Goal: Transaction & Acquisition: Purchase product/service

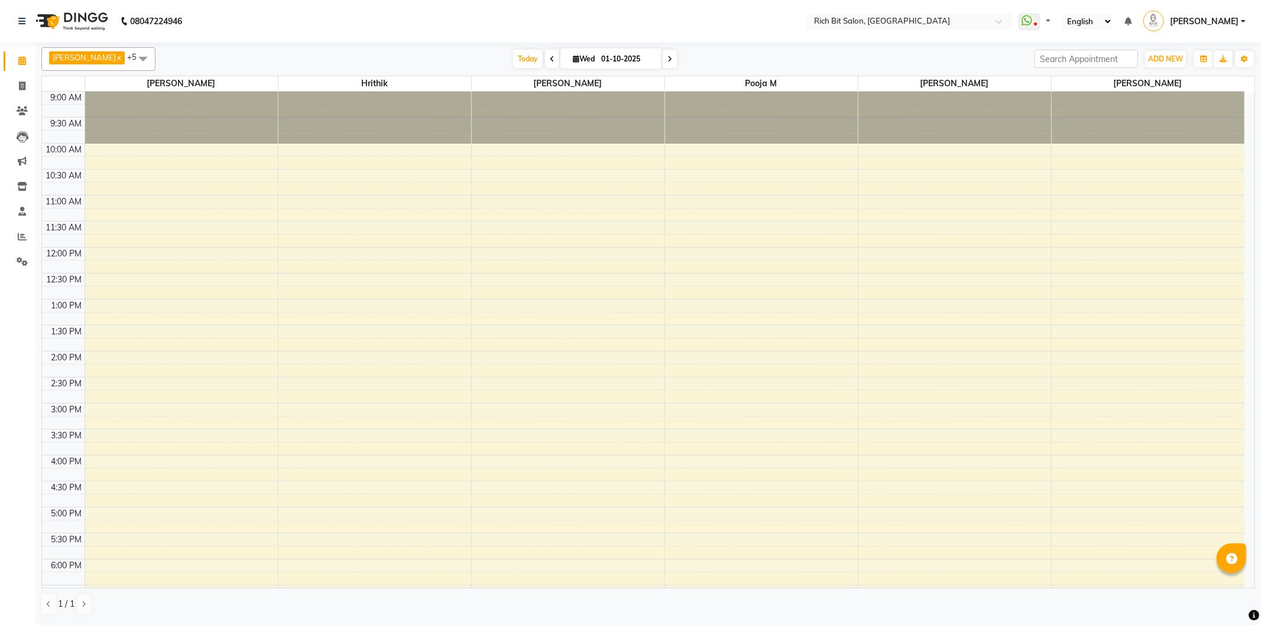
select select "en"
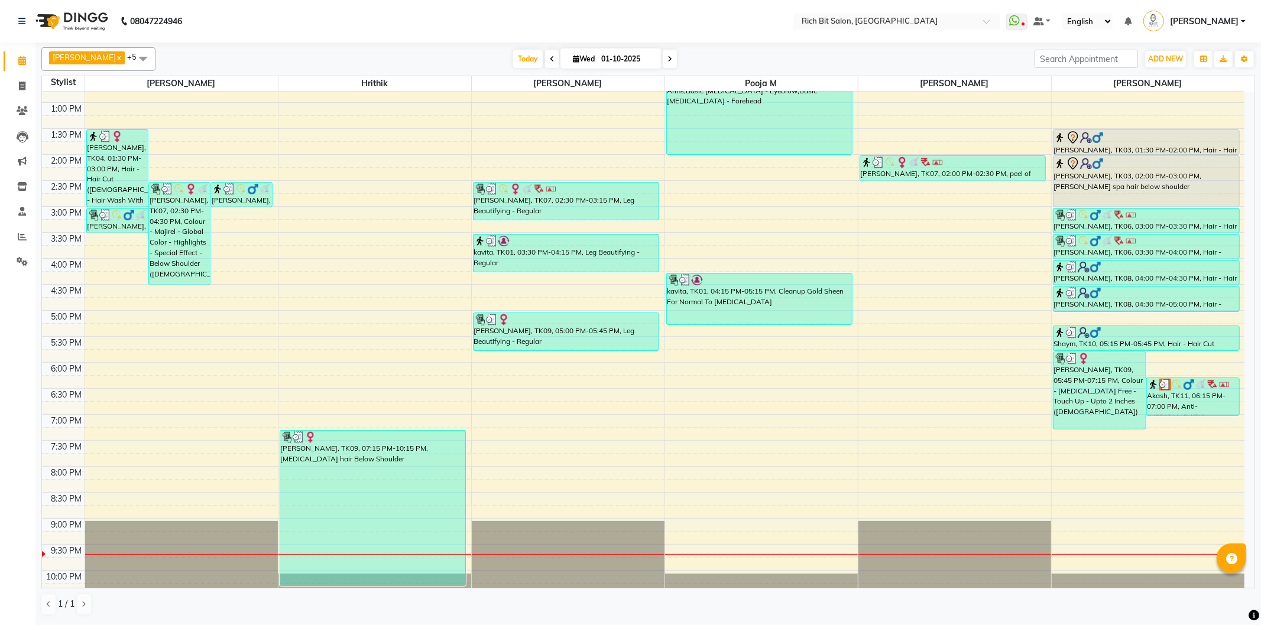
scroll to position [234, 0]
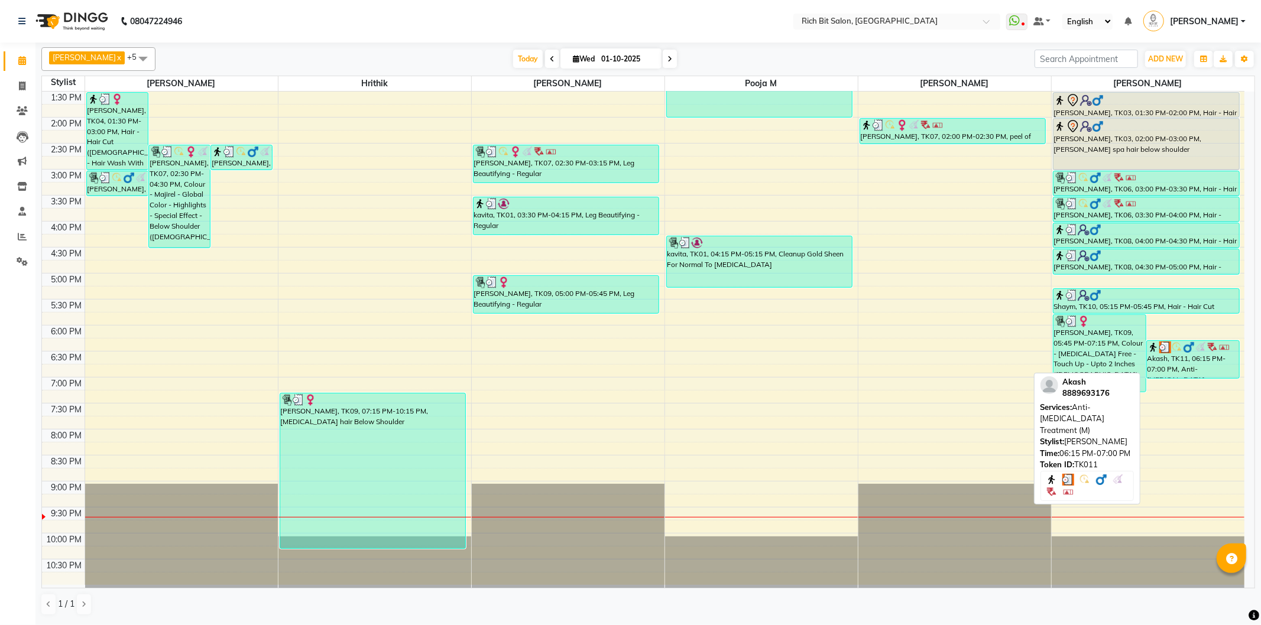
click at [1201, 361] on div "Akash, TK11, 06:15 PM-07:00 PM, Anti- [MEDICAL_DATA] Treatment (M)" at bounding box center [1193, 359] width 92 height 37
select select "3"
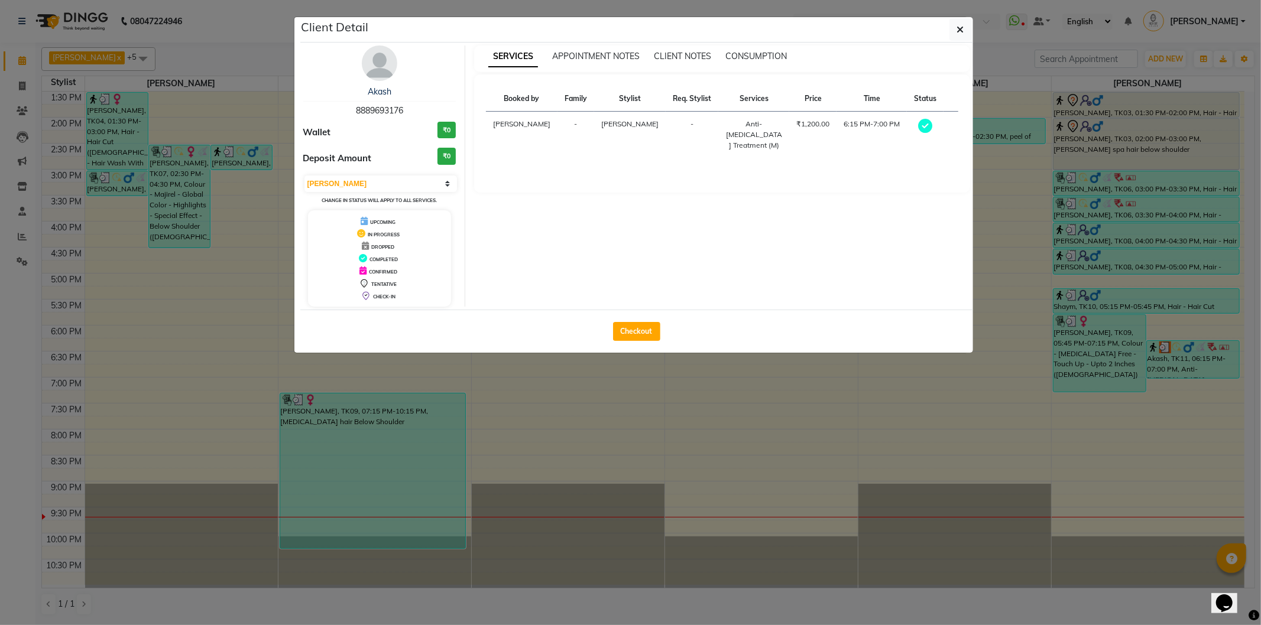
scroll to position [0, 0]
click at [635, 332] on button "Checkout" at bounding box center [636, 331] width 47 height 19
select select "service"
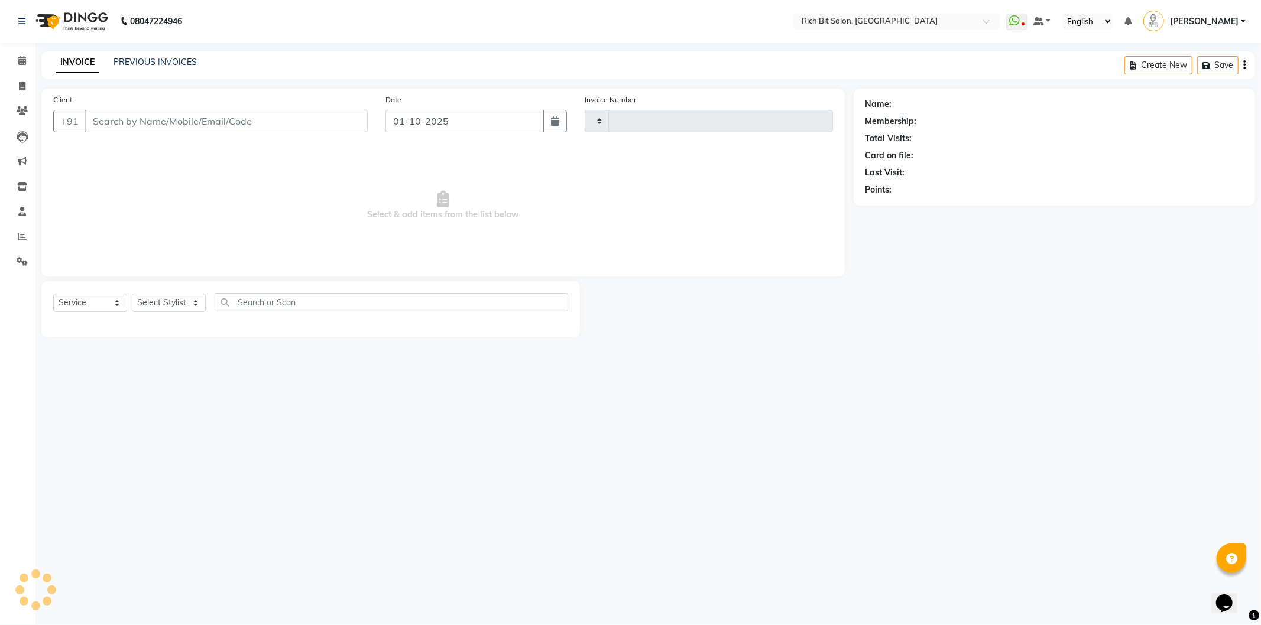
type input "1290"
select select "609"
type input "88******76"
select select "30544"
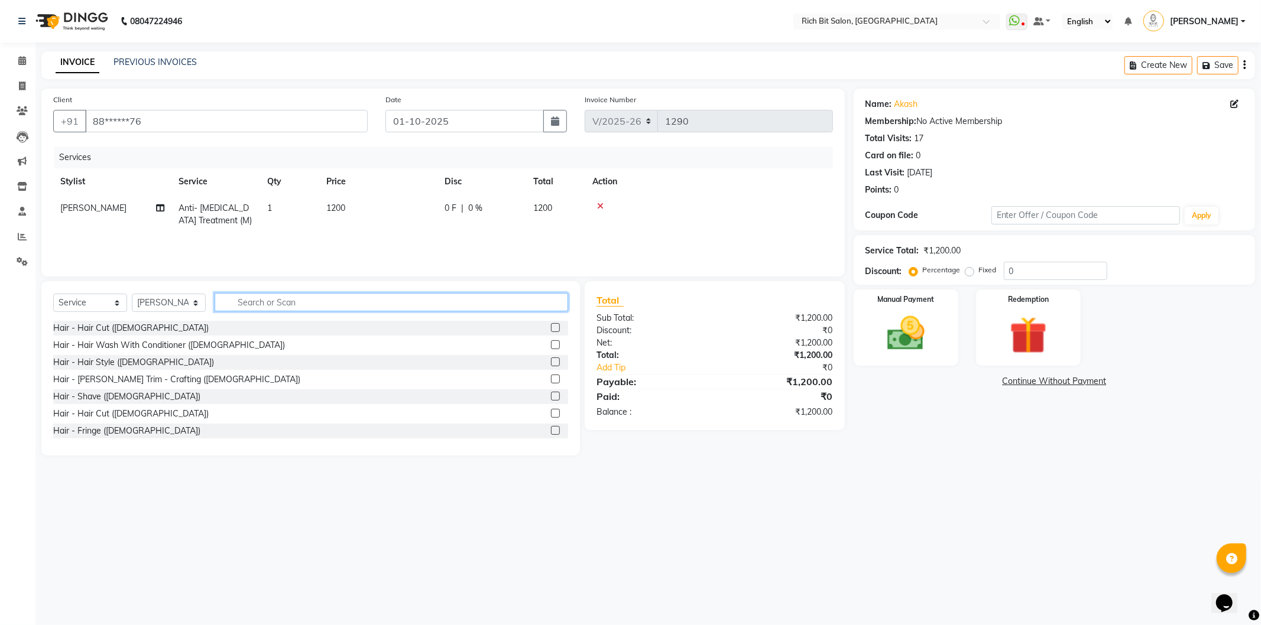
click at [272, 307] on input "text" at bounding box center [392, 302] width 354 height 18
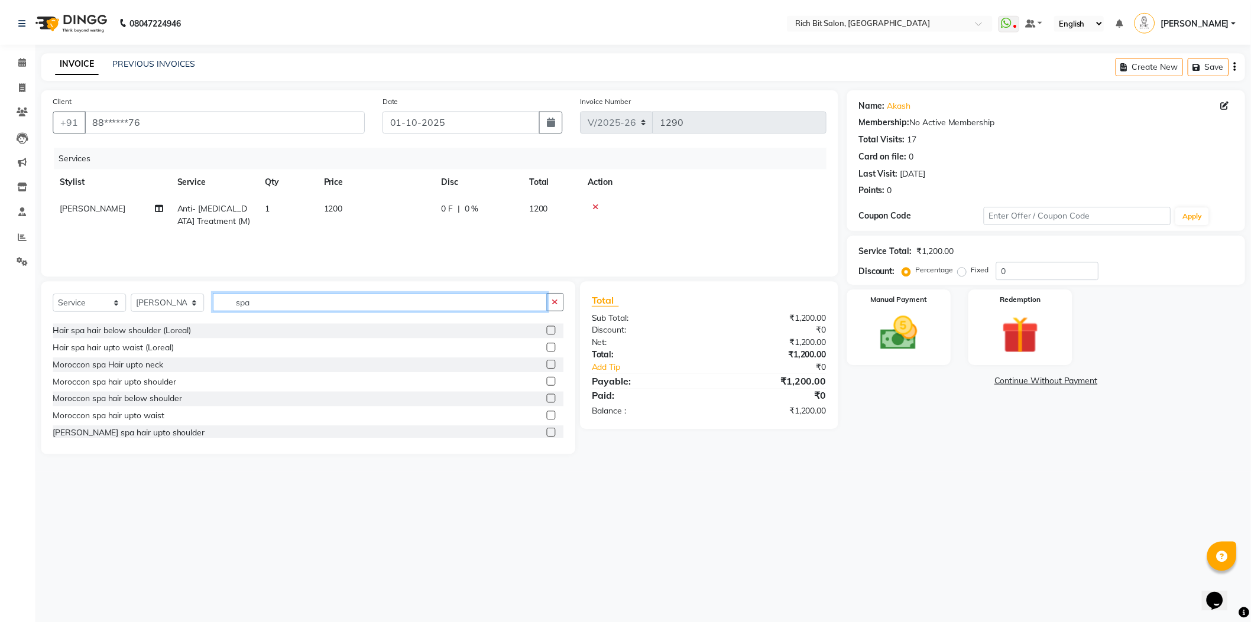
scroll to position [131, 0]
type input "spa"
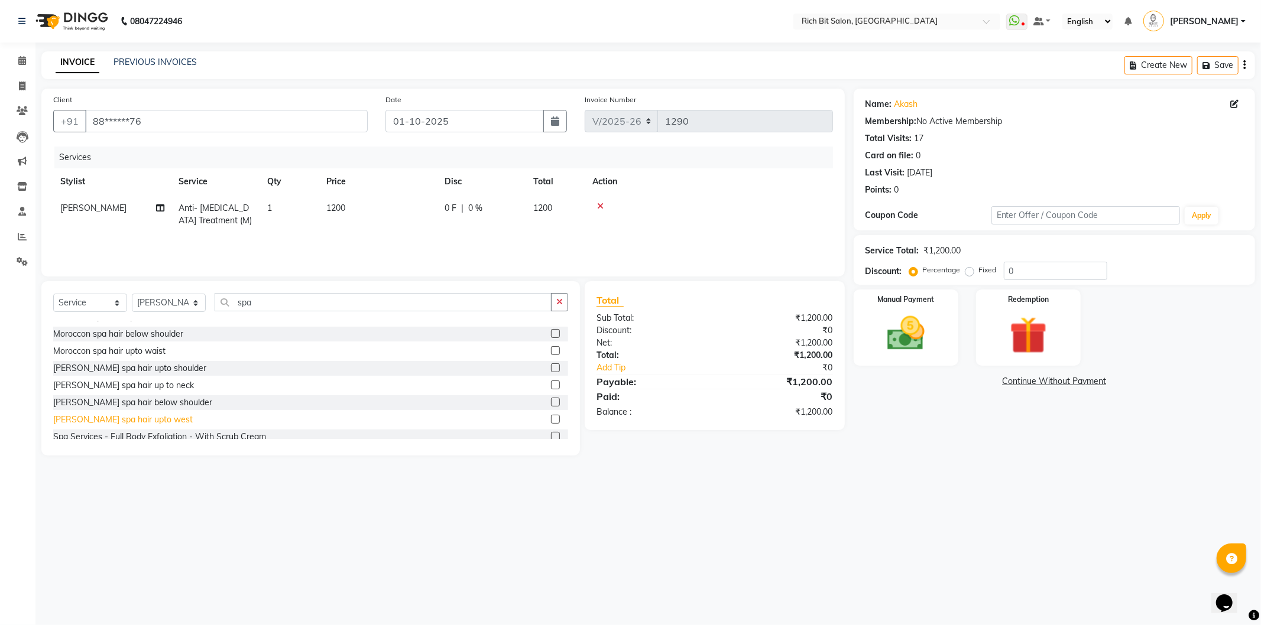
click at [142, 419] on div "[PERSON_NAME] spa hair upto west" at bounding box center [123, 420] width 140 height 12
checkbox input "false"
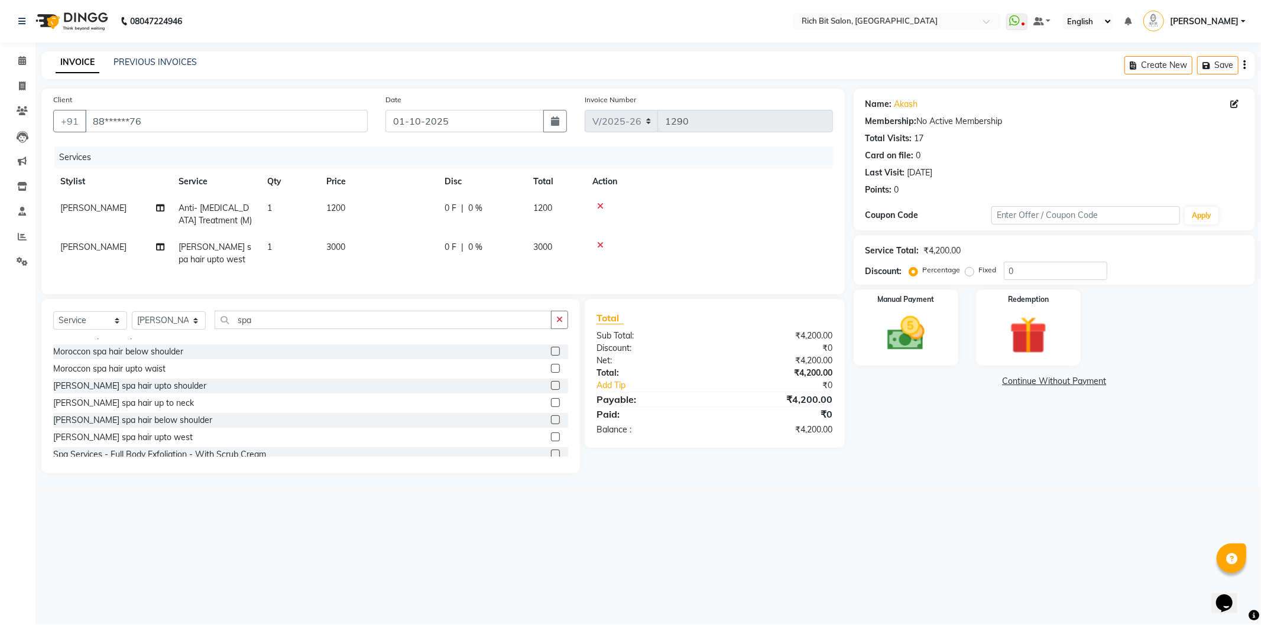
click at [465, 243] on div "0 F | 0 %" at bounding box center [482, 247] width 74 height 12
select select "30544"
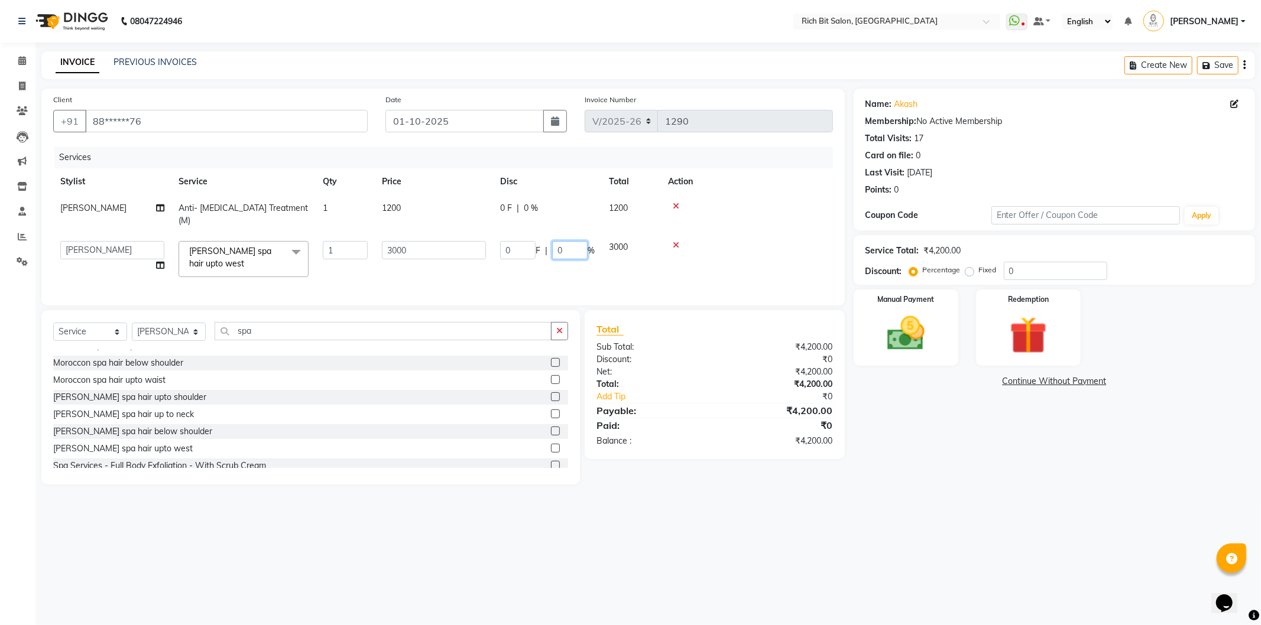
click at [562, 241] on input "0" at bounding box center [569, 250] width 35 height 18
type input "020"
click at [597, 235] on tr "[PERSON_NAME] [MEDICAL_DATA][PERSON_NAME] Pooja m Reception 1 Reception 2 [PERS…" at bounding box center [443, 259] width 780 height 50
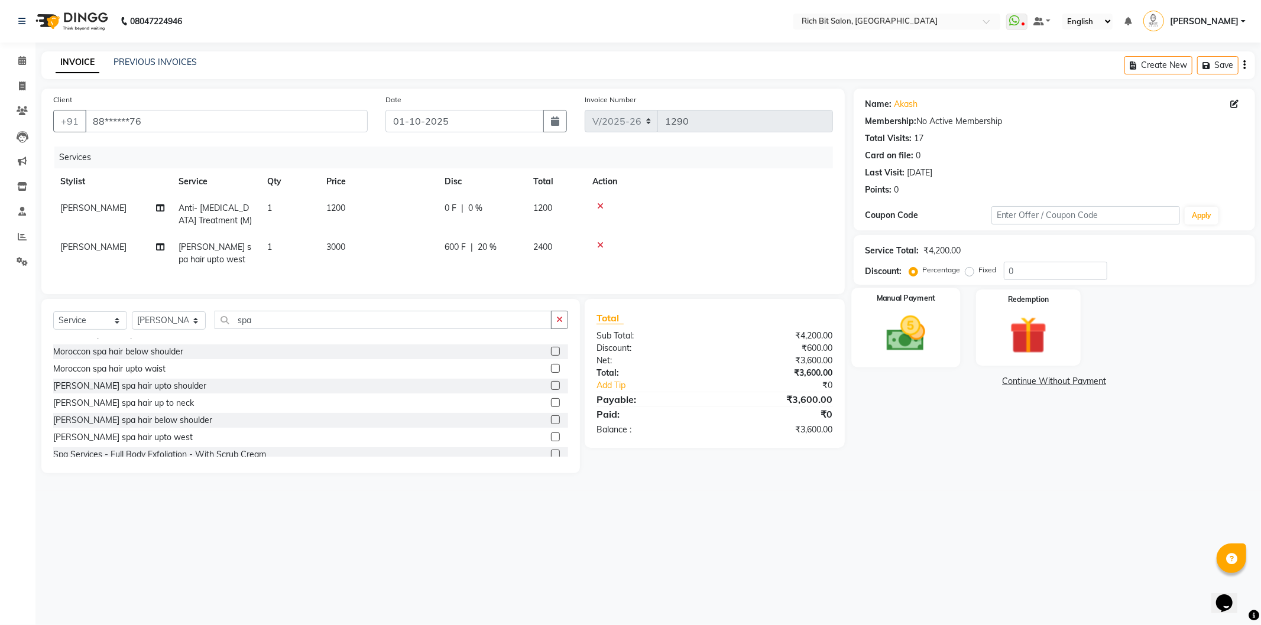
click at [896, 338] on img at bounding box center [905, 334] width 63 height 45
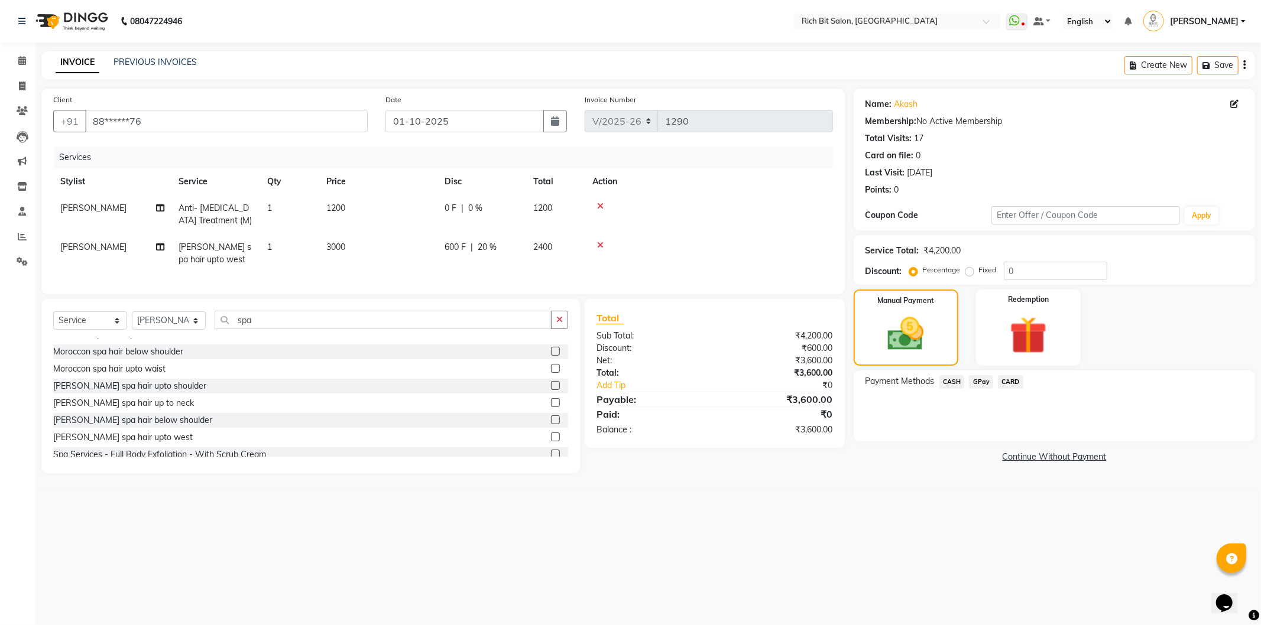
click at [982, 385] on span "GPay" at bounding box center [981, 382] width 24 height 14
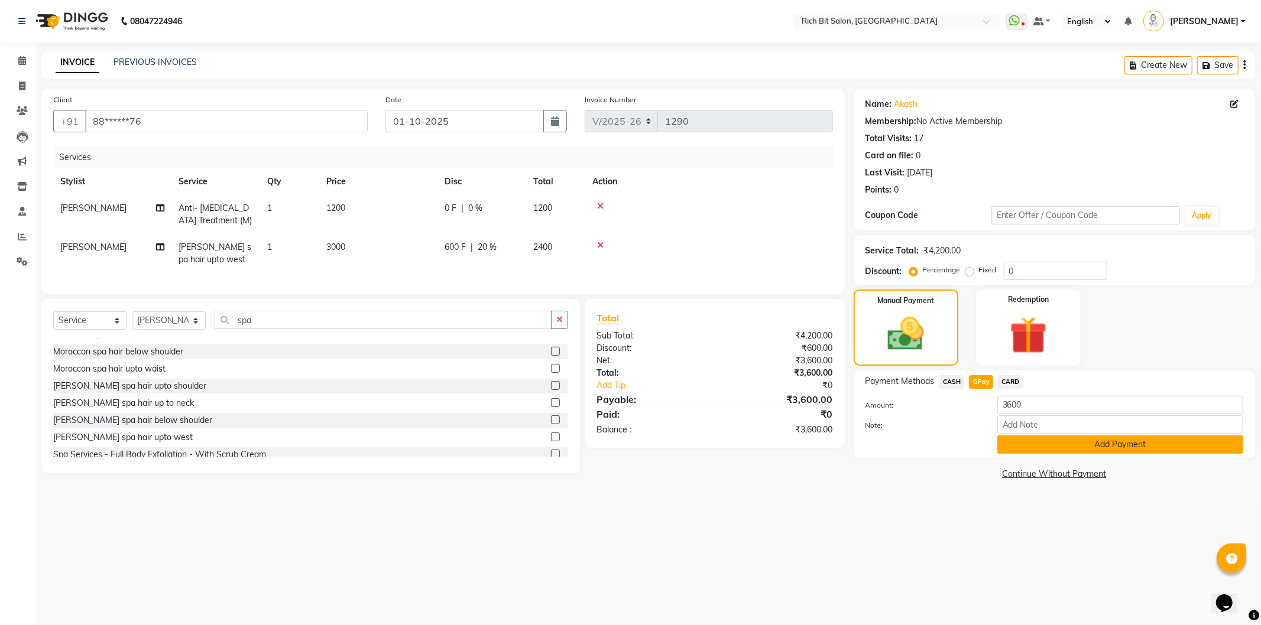
click at [1060, 447] on button "Add Payment" at bounding box center [1120, 445] width 246 height 18
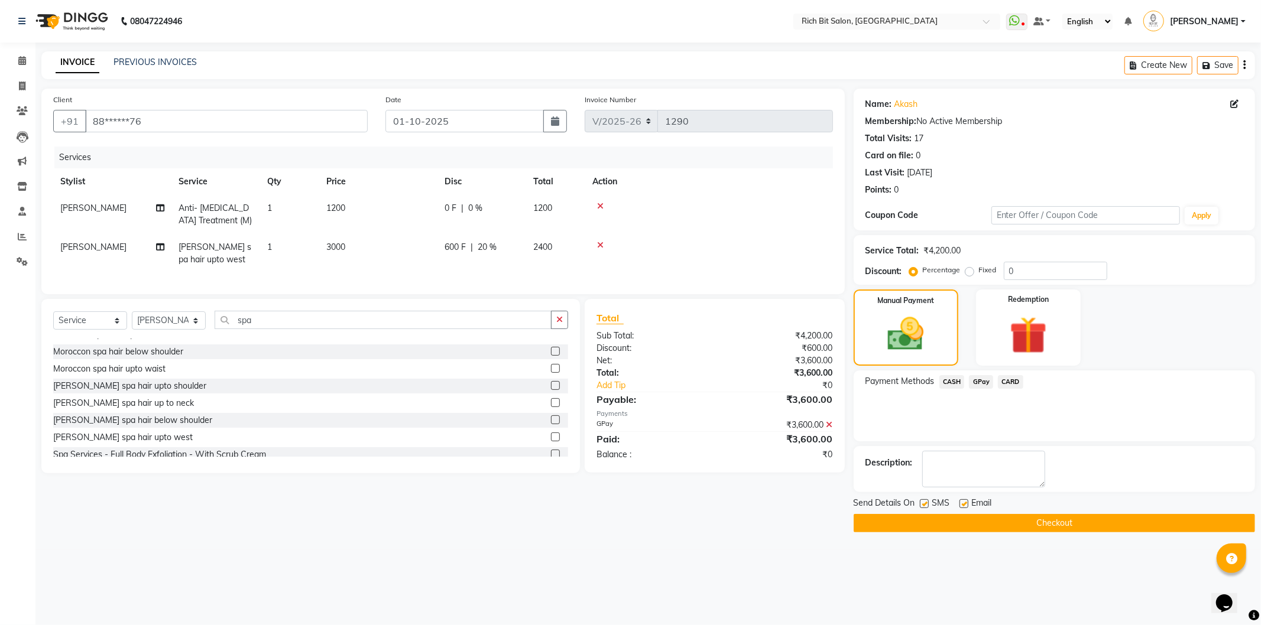
click at [995, 523] on button "Checkout" at bounding box center [1054, 523] width 401 height 18
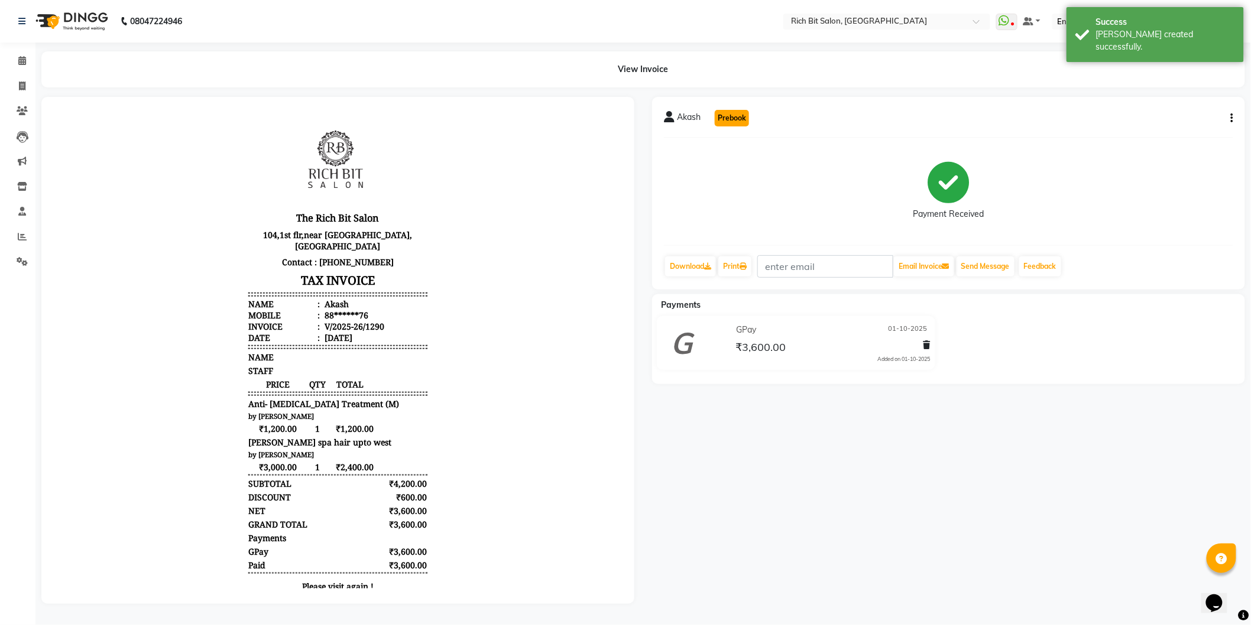
click at [735, 113] on button "Prebook" at bounding box center [732, 118] width 34 height 17
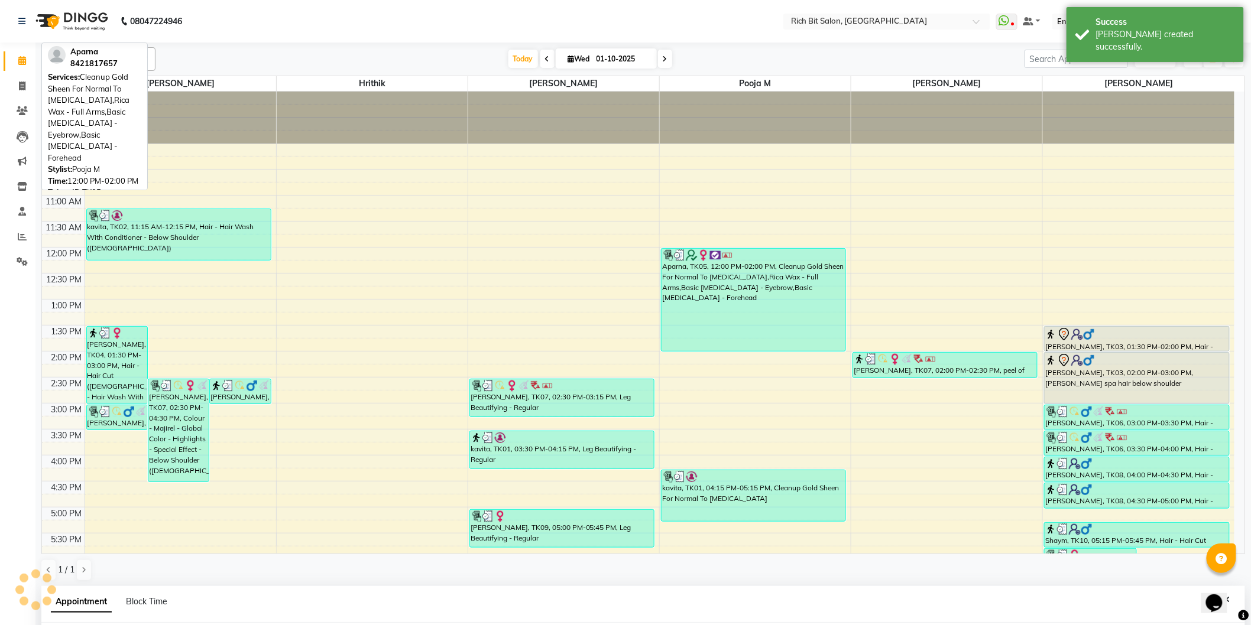
select select "30544"
select select "tentative"
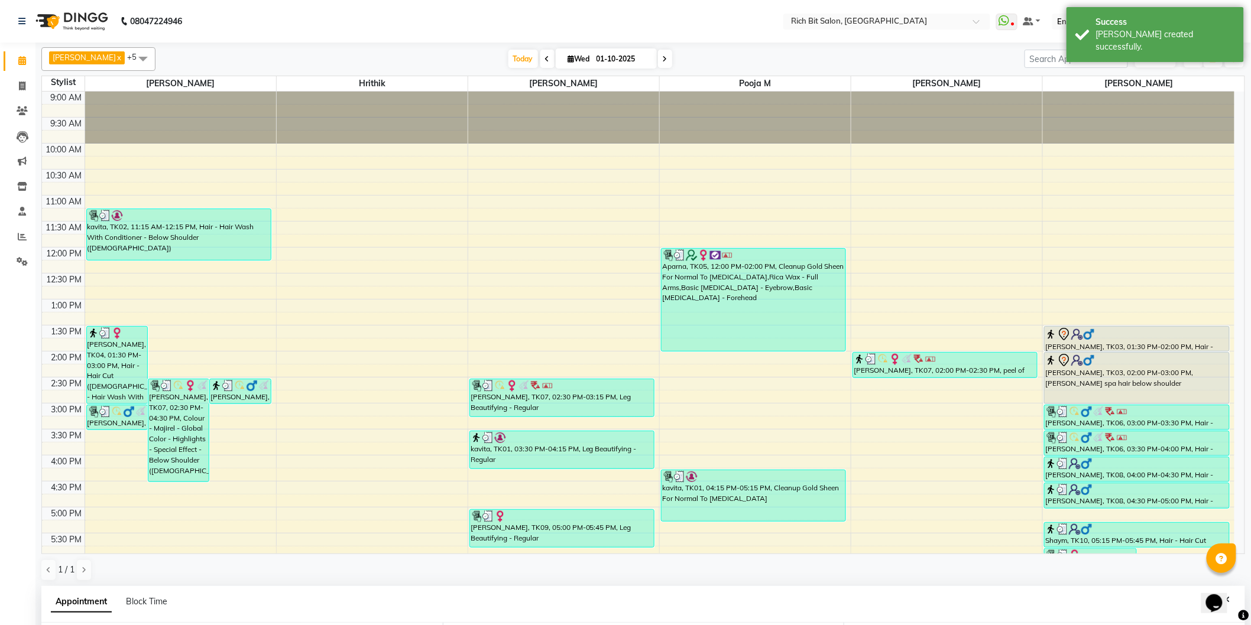
select select "600"
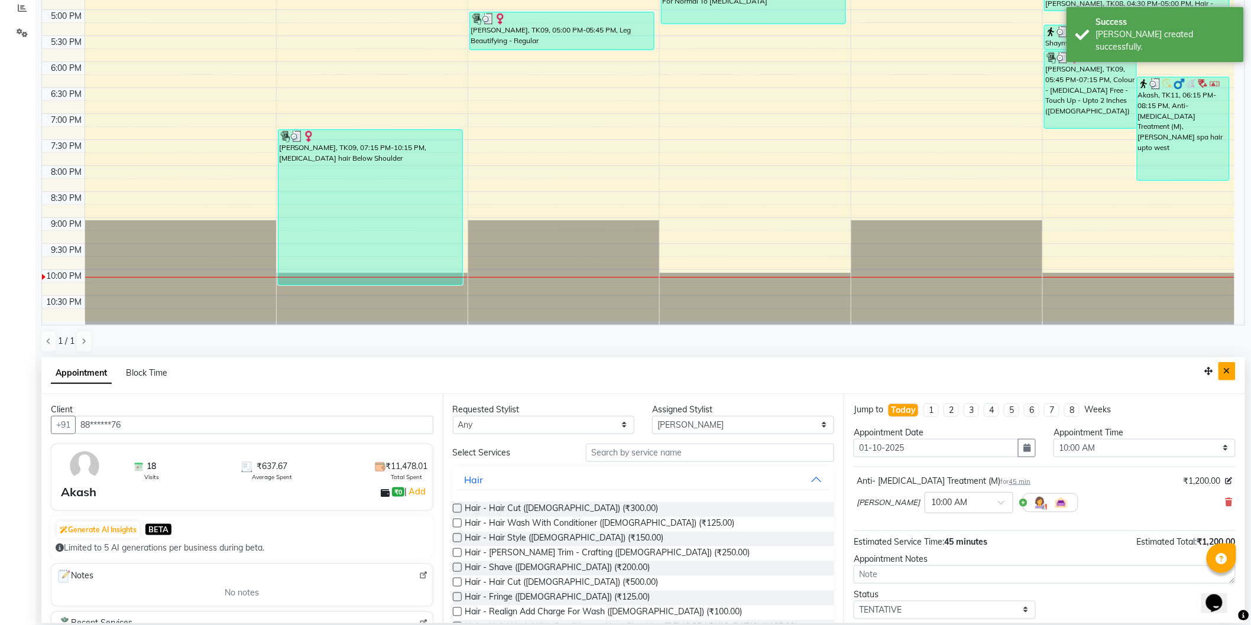
click at [1225, 369] on icon "Close" at bounding box center [1227, 371] width 7 height 8
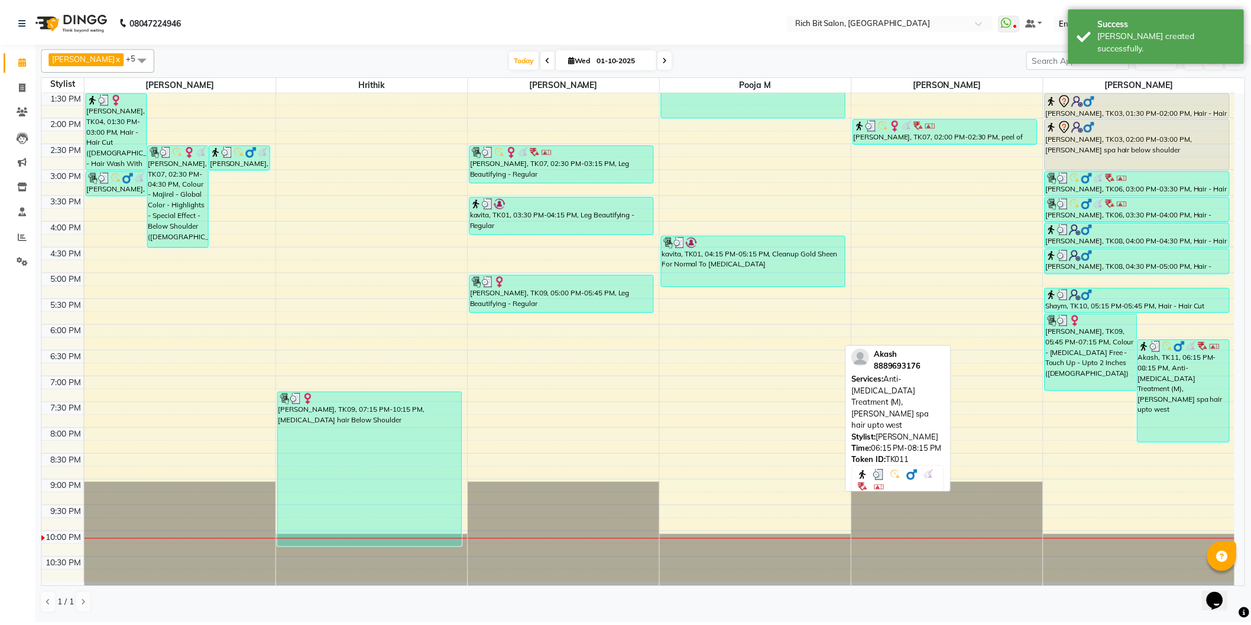
scroll to position [234, 0]
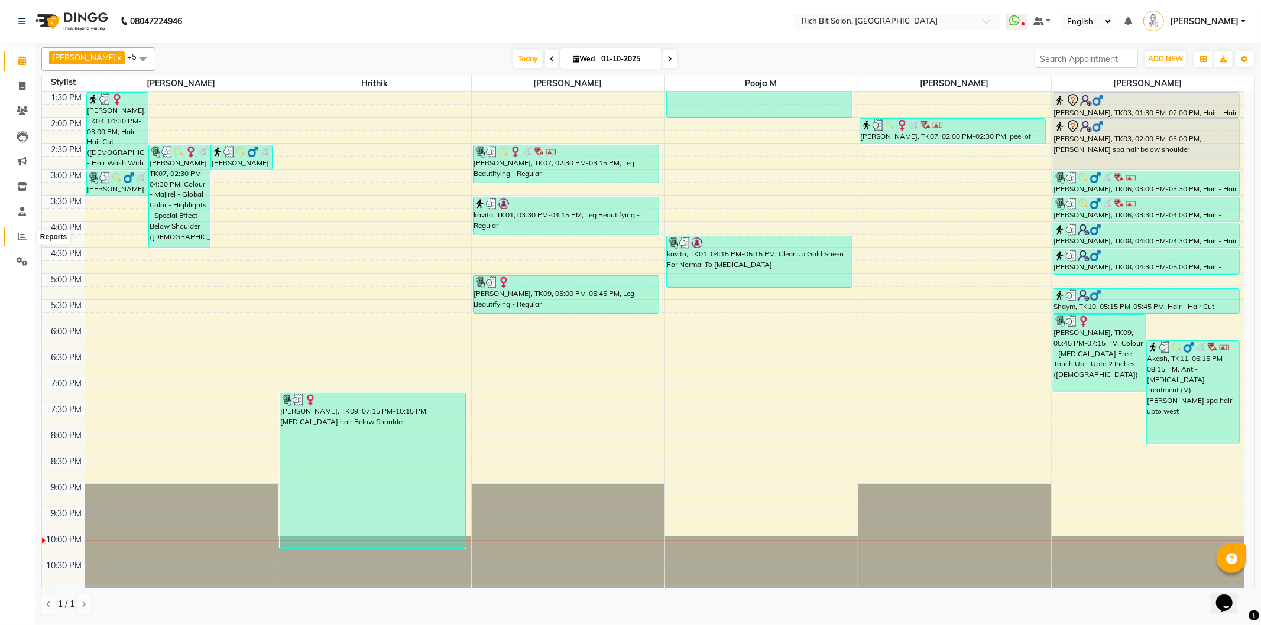
click at [14, 235] on span at bounding box center [22, 238] width 21 height 14
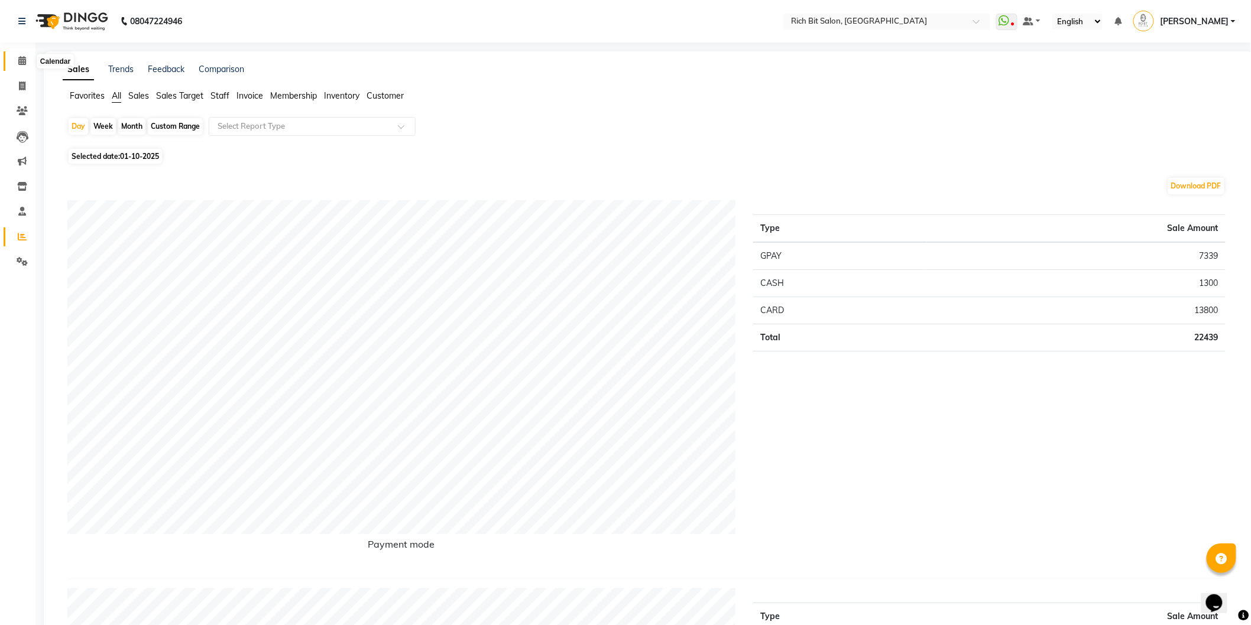
click at [15, 58] on span at bounding box center [22, 61] width 21 height 14
